Goal: Task Accomplishment & Management: Manage account settings

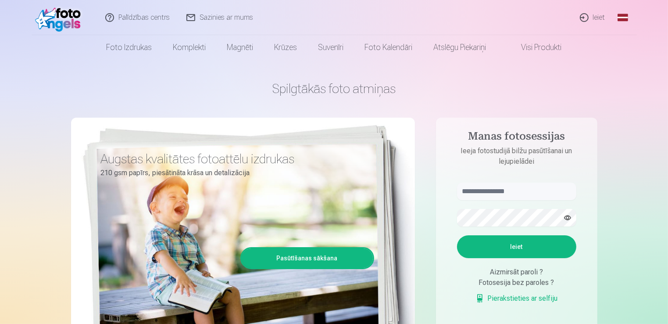
click at [600, 17] on link "Ieiet" at bounding box center [593, 17] width 42 height 35
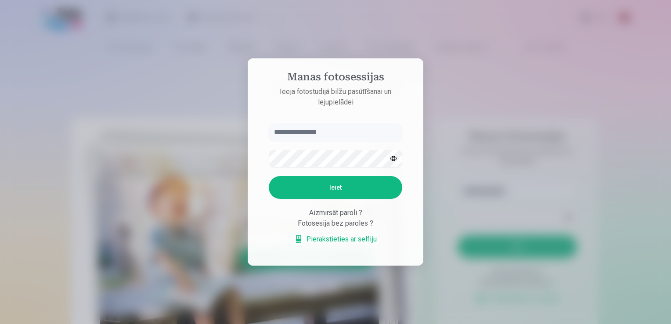
click at [287, 132] on input "text" at bounding box center [335, 132] width 133 height 18
type input "**********"
click at [328, 185] on button "Ieiet" at bounding box center [335, 187] width 133 height 23
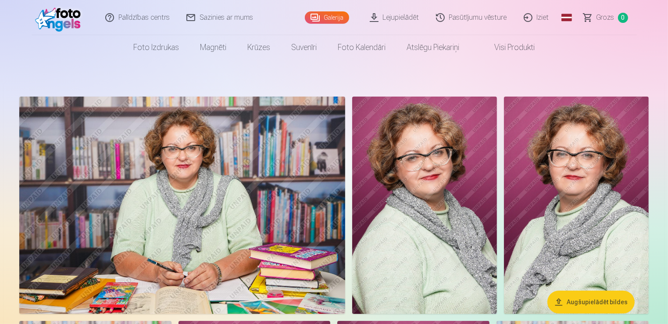
click at [330, 13] on link "Galerija" at bounding box center [327, 17] width 44 height 12
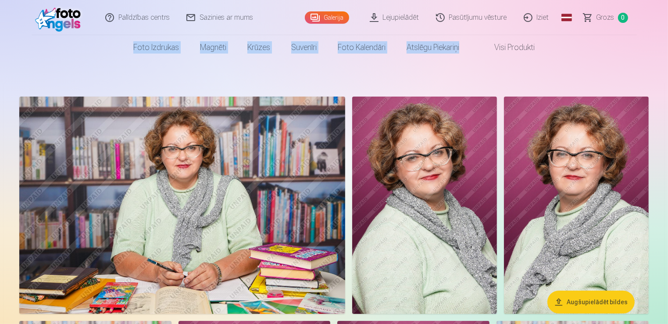
drag, startPoint x: 667, startPoint y: 27, endPoint x: 666, endPoint y: 45, distance: 17.6
click at [666, 45] on header "Palīdzības centrs Sazinies ar mums Galerija Lejupielādēt Pasūtījumu vēsture Izi…" at bounding box center [334, 30] width 668 height 60
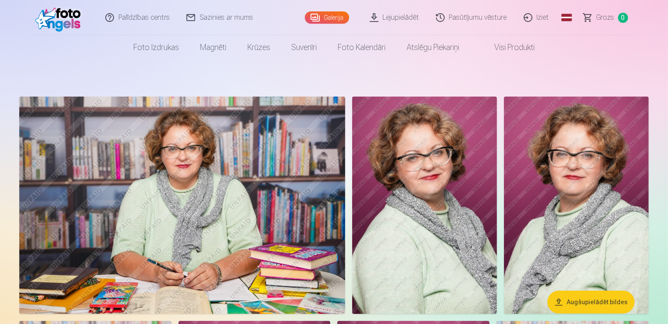
click at [542, 19] on link "Iziet" at bounding box center [537, 17] width 42 height 35
